Goal: Task Accomplishment & Management: Manage account settings

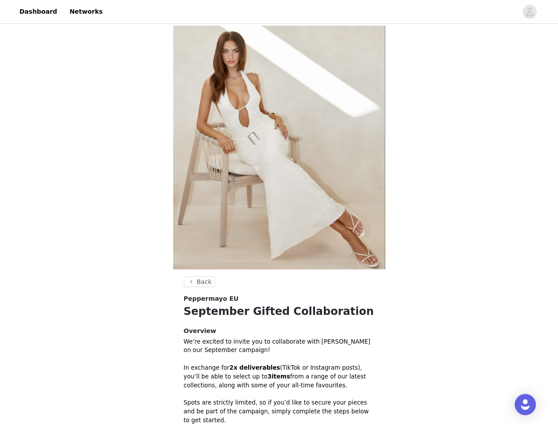
click at [279, 212] on img at bounding box center [279, 148] width 212 height 244
click at [279, 12] on div at bounding box center [313, 12] width 410 height 20
click at [530, 12] on icon "avatar" at bounding box center [530, 12] width 8 height 14
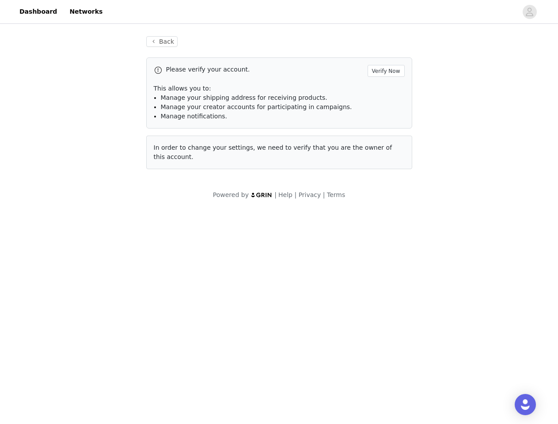
click at [198, 282] on body "Dashboard Networks Back Please verify your account. Verify Now This allows you …" at bounding box center [279, 212] width 558 height 424
click at [526, 405] on div "Open Intercom Messenger" at bounding box center [525, 404] width 21 height 21
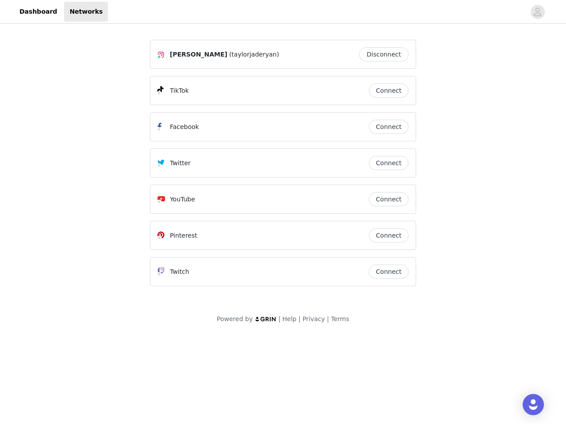
click at [283, 167] on div "Twitter" at bounding box center [262, 163] width 211 height 11
click at [283, 12] on div at bounding box center [316, 12] width 417 height 20
click at [537, 12] on icon "avatar" at bounding box center [537, 12] width 8 height 14
